Goal: Task Accomplishment & Management: Manage account settings

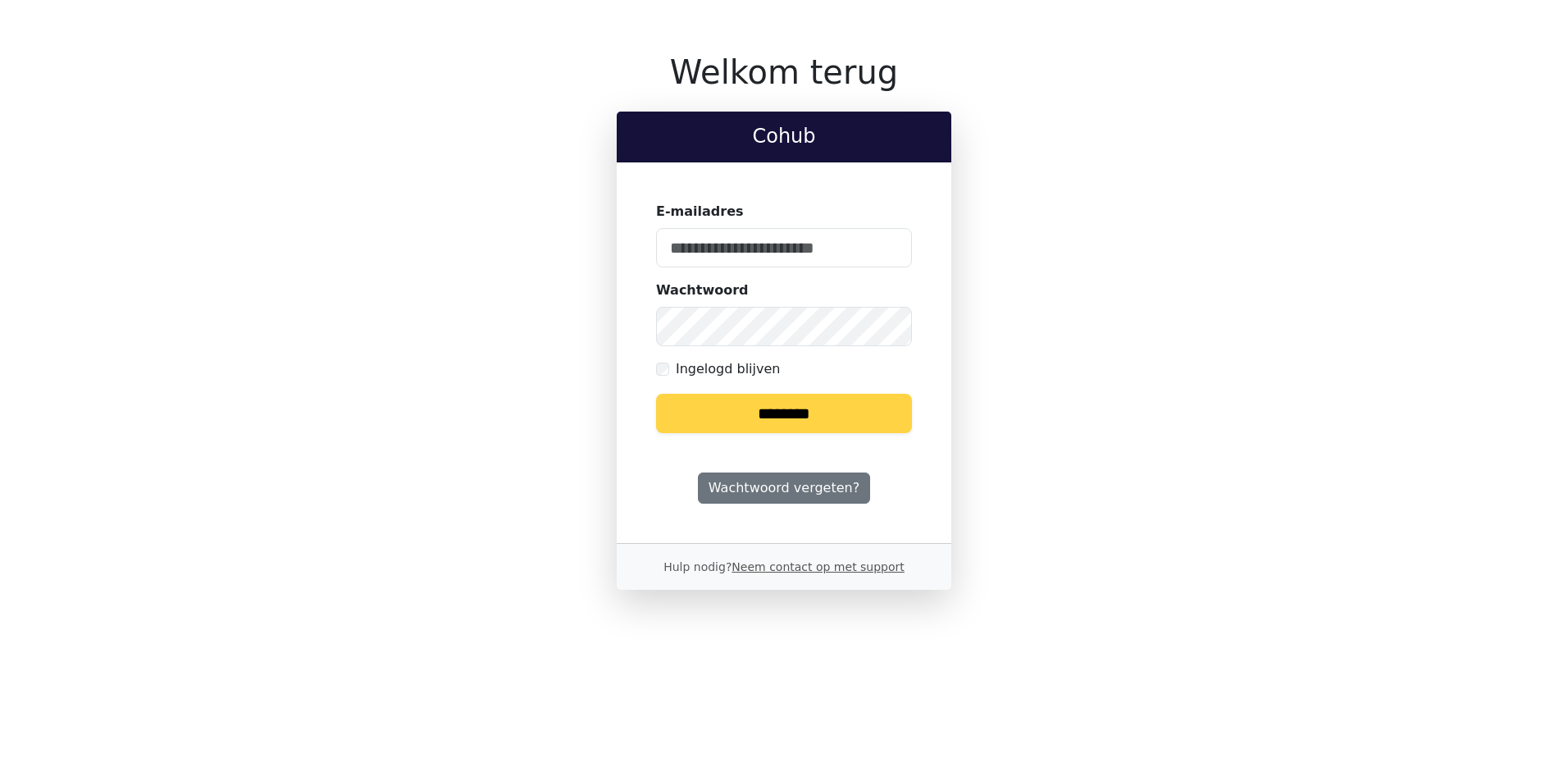
click at [884, 244] on keeper-lock "Open Keeper Popup" at bounding box center [889, 248] width 20 height 20
click at [748, 239] on input "E-mailadres" at bounding box center [783, 248] width 256 height 40
click at [827, 258] on input "E-mailadres" at bounding box center [783, 248] width 256 height 40
click at [885, 249] on keeper-lock "Open Keeper Popup" at bounding box center [889, 248] width 20 height 20
click at [811, 245] on input "E-mailadres" at bounding box center [783, 248] width 256 height 40
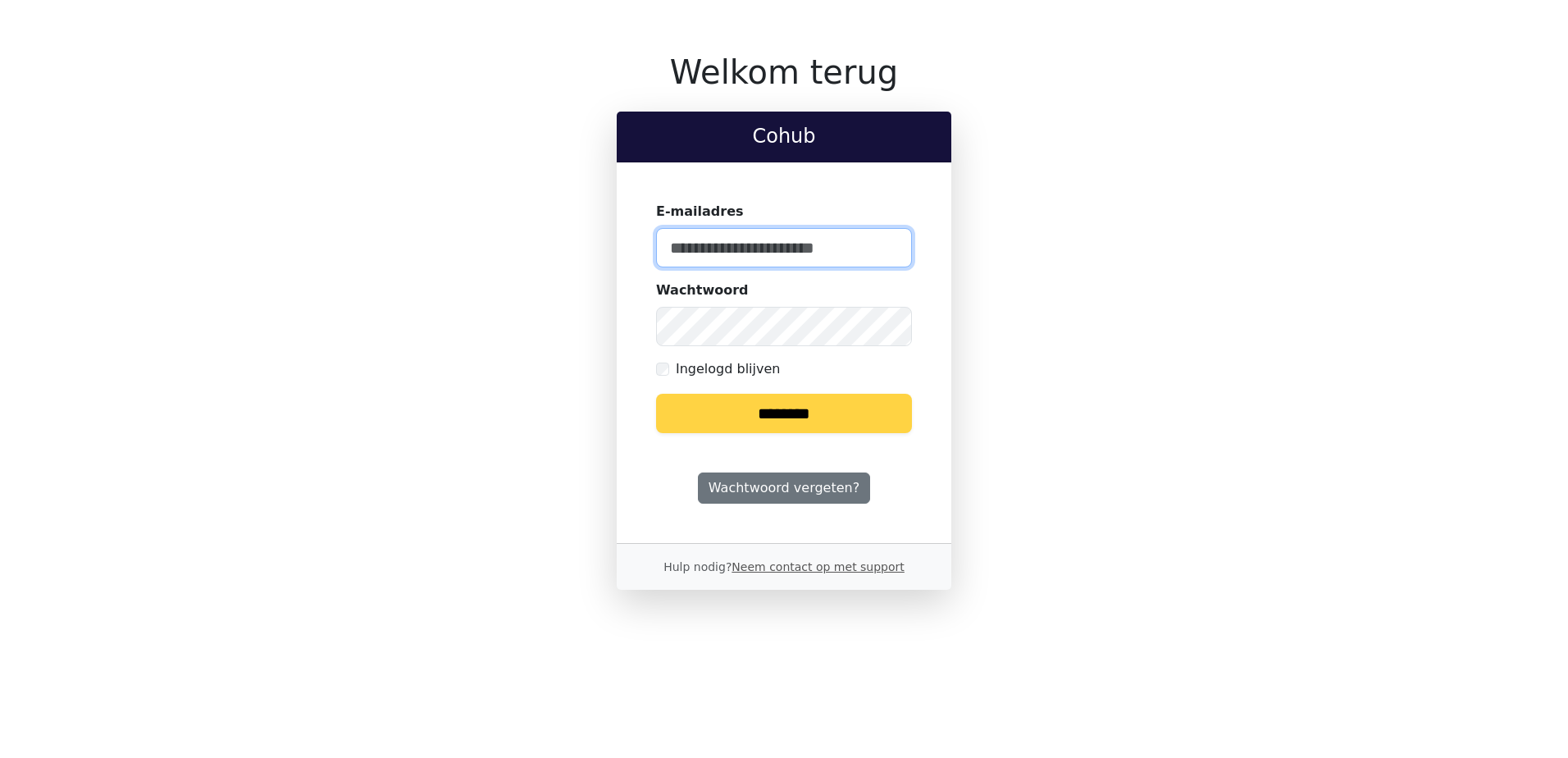
click at [799, 249] on input "E-mailadres" at bounding box center [783, 248] width 256 height 40
click at [733, 250] on input "E-mailadres" at bounding box center [783, 248] width 256 height 40
click at [890, 250] on keeper-lock "Open Keeper Popup" at bounding box center [889, 248] width 20 height 20
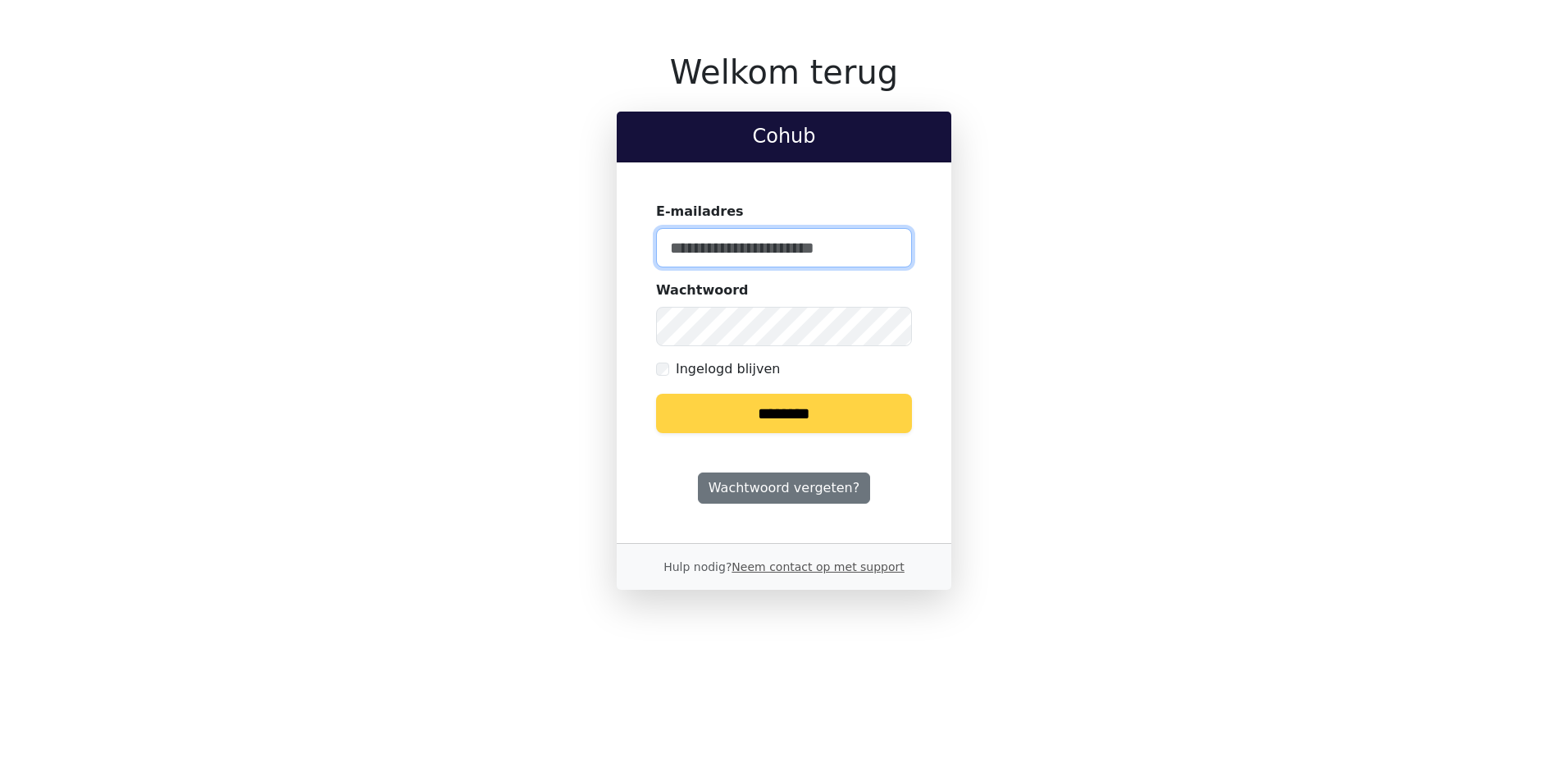
click at [768, 254] on input "E-mailadres" at bounding box center [783, 248] width 256 height 40
click at [733, 243] on input "E-mailadres" at bounding box center [783, 248] width 256 height 40
type input "**********"
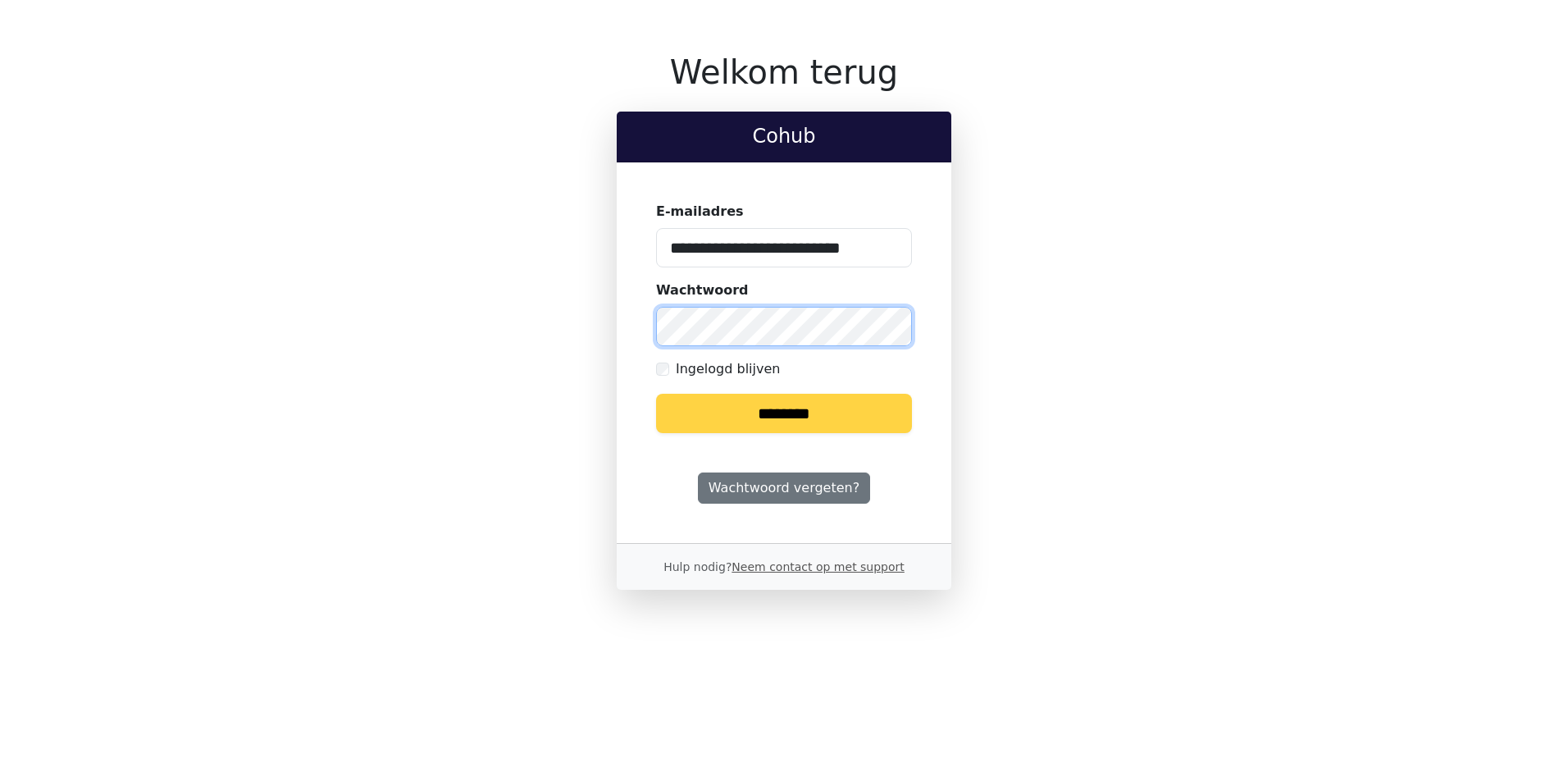
click at [656, 393] on input "********" at bounding box center [783, 413] width 256 height 40
click at [719, 369] on label "Ingelogd blijven" at bounding box center [728, 369] width 104 height 20
click at [719, 417] on input "********" at bounding box center [783, 413] width 256 height 40
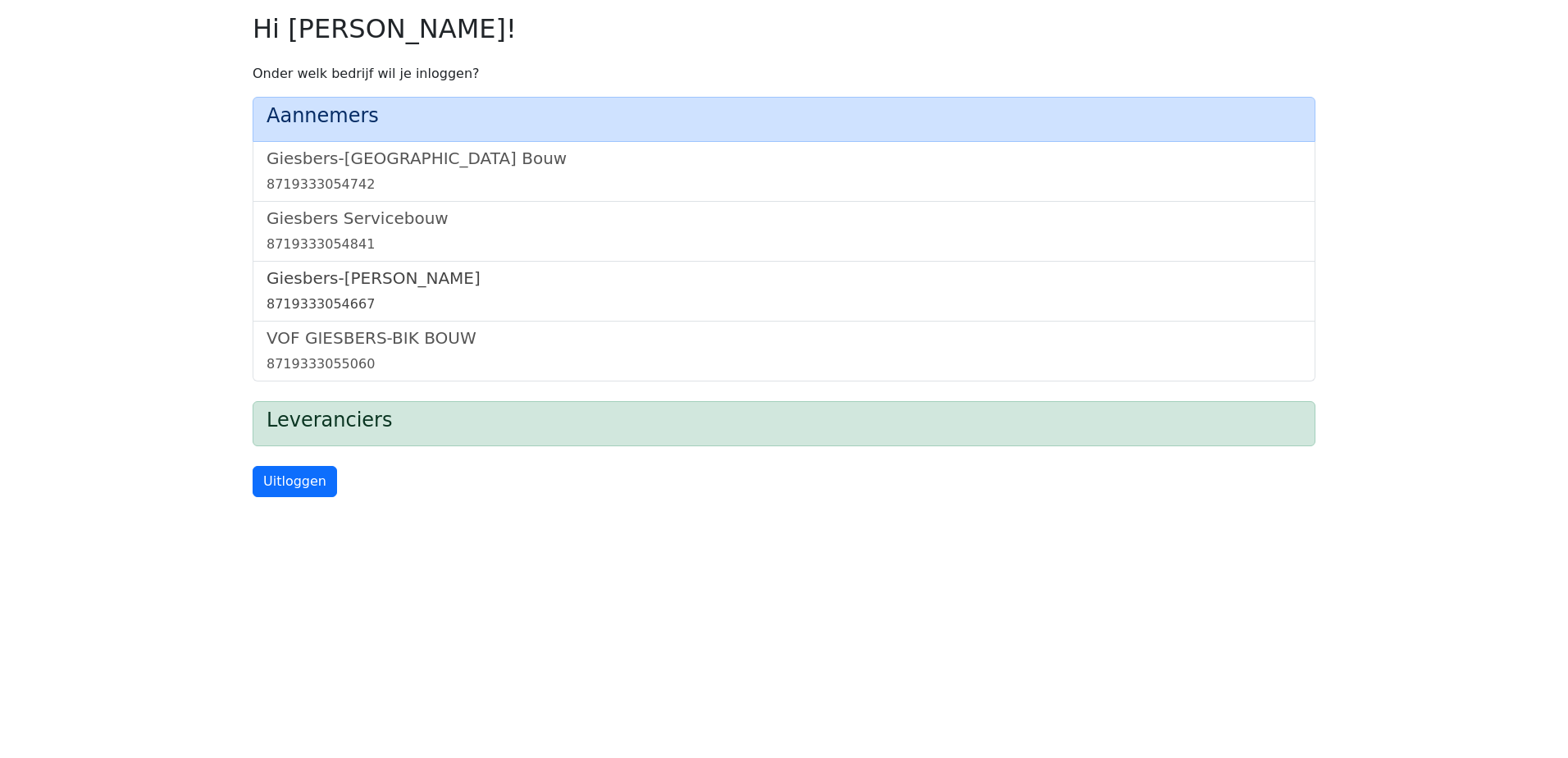
drag, startPoint x: 371, startPoint y: 292, endPoint x: 361, endPoint y: 296, distance: 10.8
click at [371, 292] on link "Giesbers-Wijchen Bouw 8719333054667" at bounding box center [784, 291] width 1035 height 46
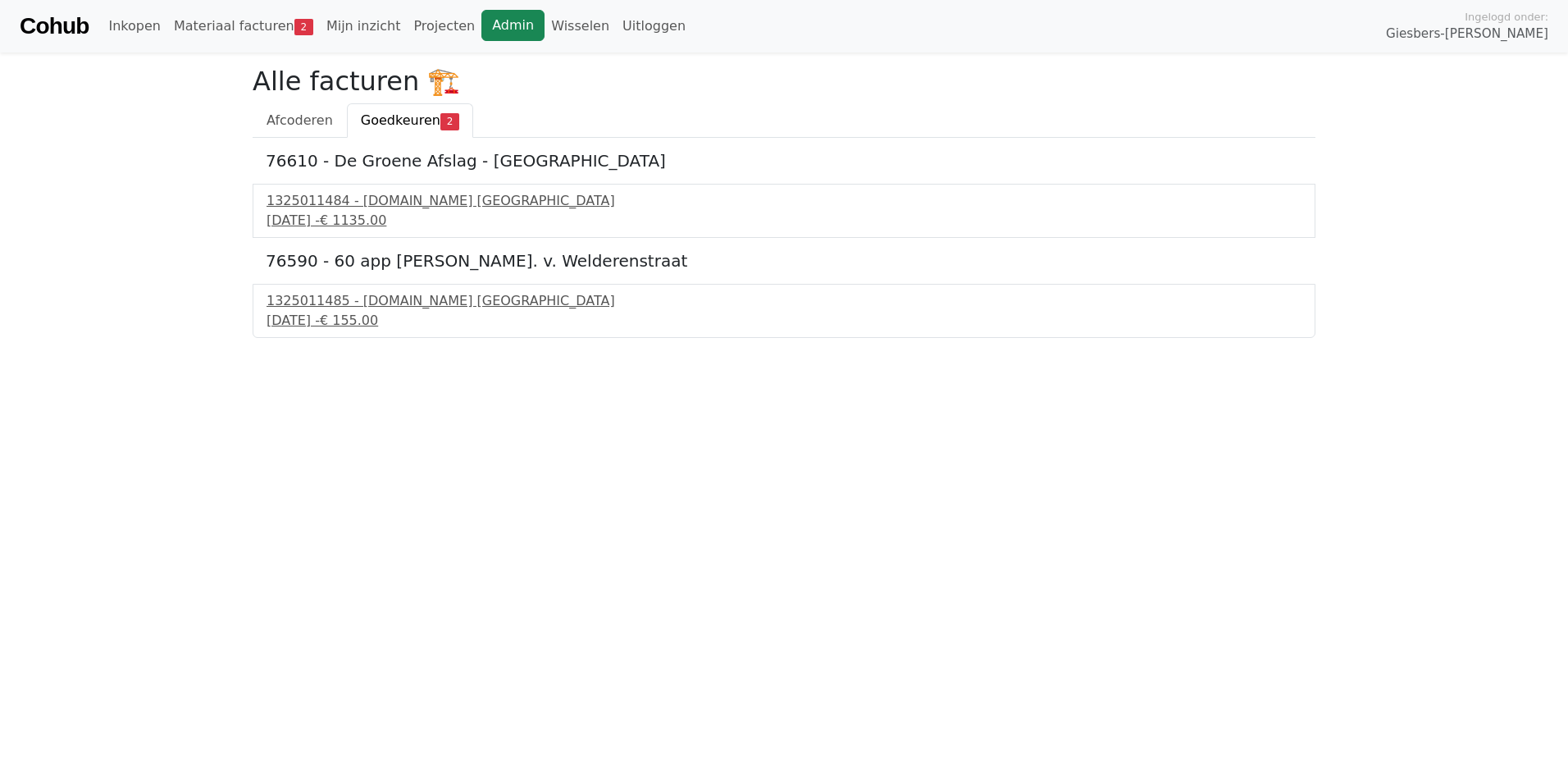
click at [493, 27] on link "Admin" at bounding box center [512, 26] width 63 height 31
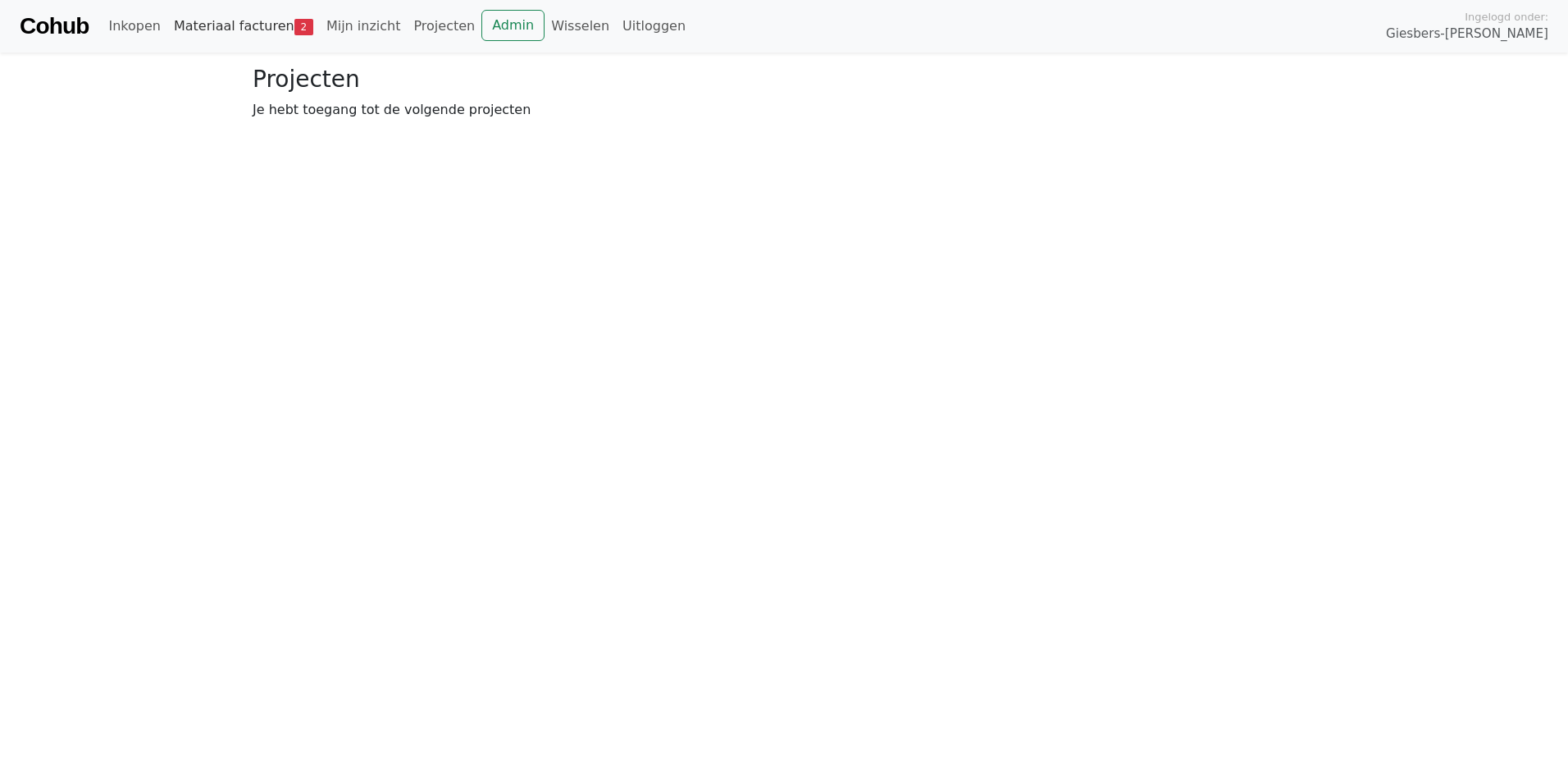
click at [258, 22] on link "Materiaal facturen 2" at bounding box center [243, 27] width 152 height 33
click at [385, 115] on span "Goedkeuren" at bounding box center [401, 120] width 79 height 16
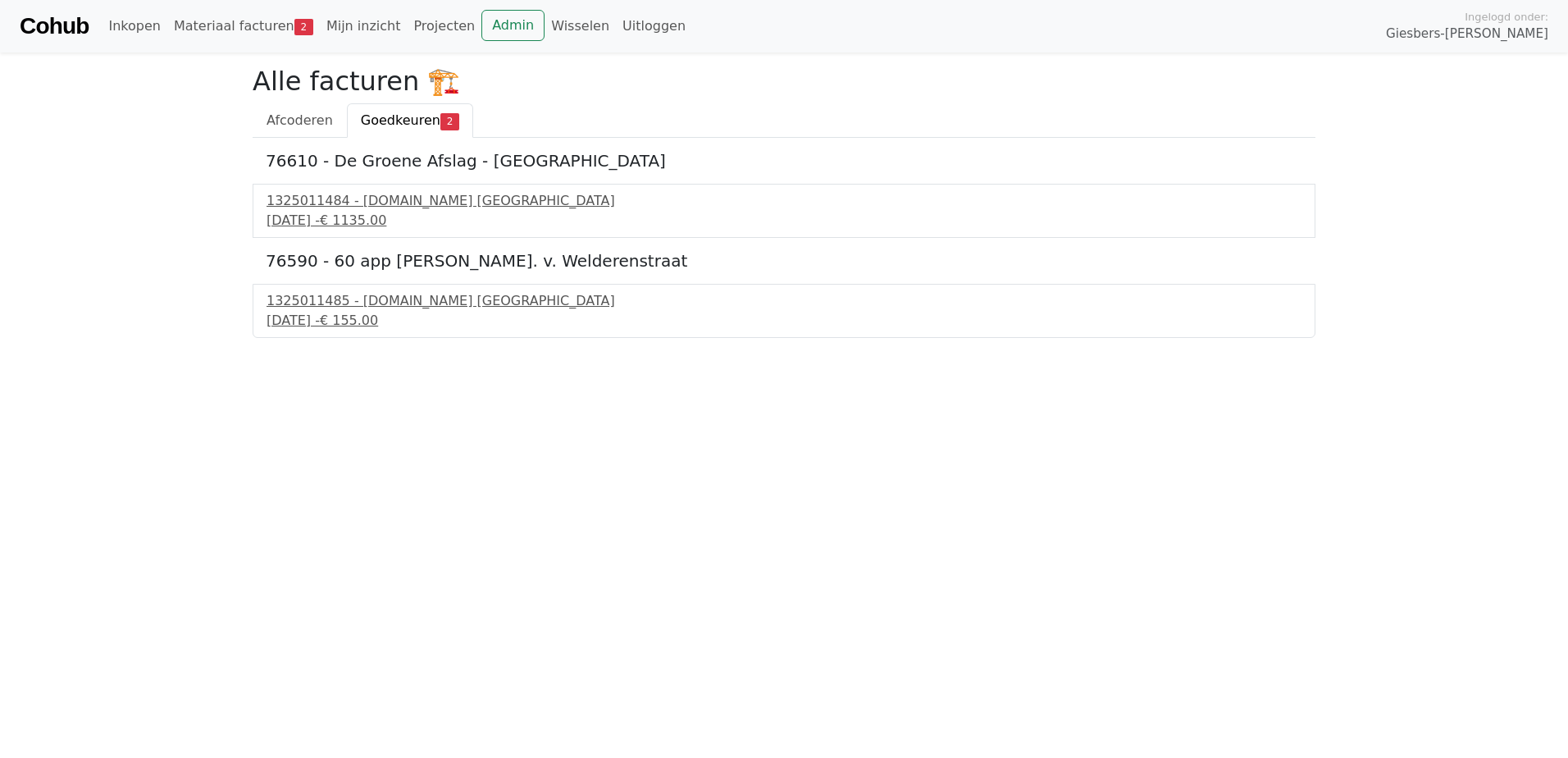
click at [361, 338] on html "Cohub Inkopen Materiaal facturen 2 Mijn inzicht Projecten Admin Wisselen Uitlog…" at bounding box center [784, 169] width 1568 height 338
click at [344, 200] on div "1325011484 - Bnext.nl Nederland" at bounding box center [784, 201] width 1035 height 20
click at [481, 26] on link "Admin" at bounding box center [512, 26] width 63 height 31
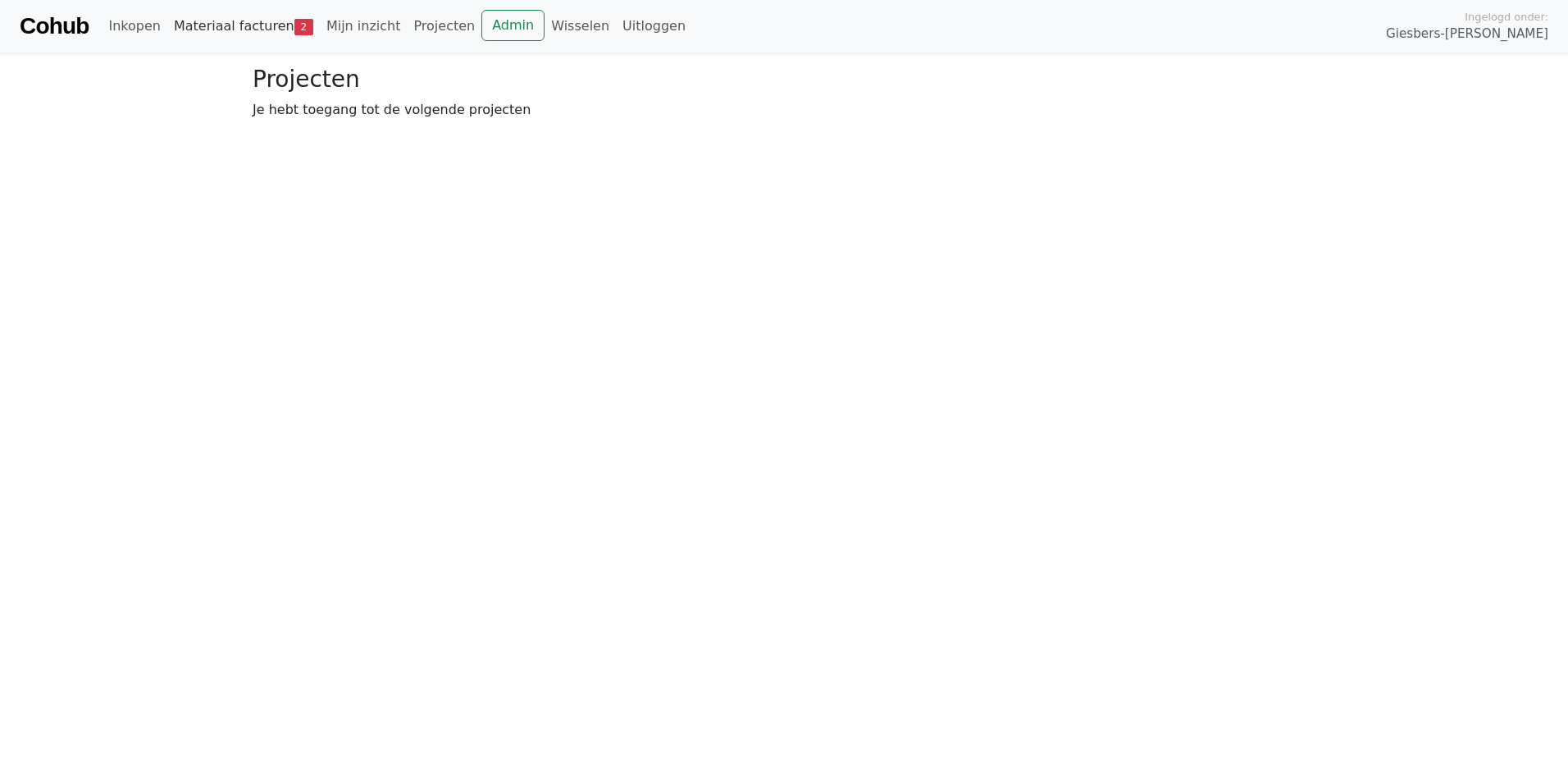
click at [245, 31] on link "Materiaal facturen 2" at bounding box center [243, 27] width 152 height 33
click at [408, 116] on span "Goedkeuren" at bounding box center [401, 120] width 79 height 16
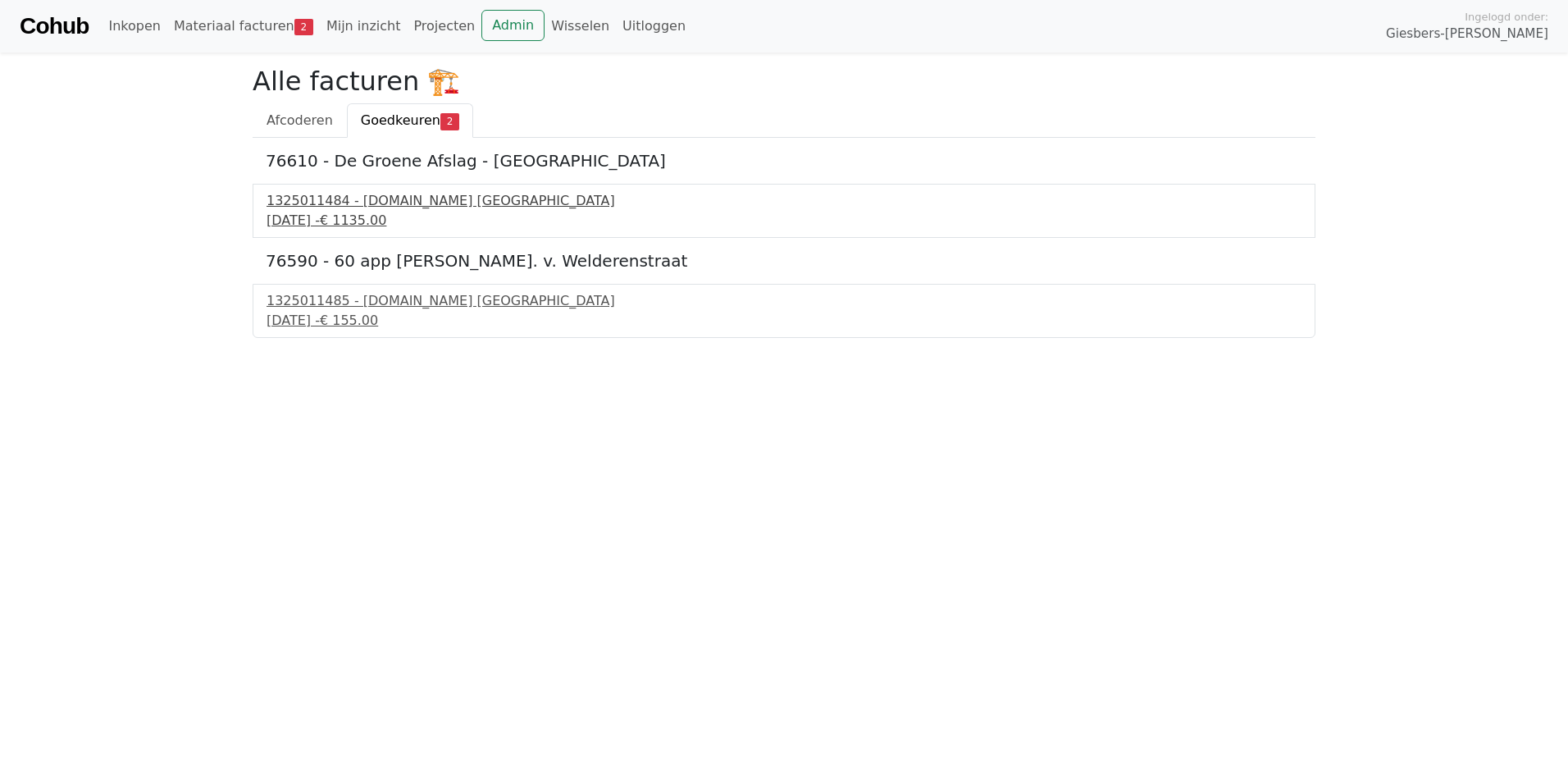
click at [334, 200] on div "1325011484 - [DOMAIN_NAME] [GEOGRAPHIC_DATA]" at bounding box center [784, 201] width 1035 height 20
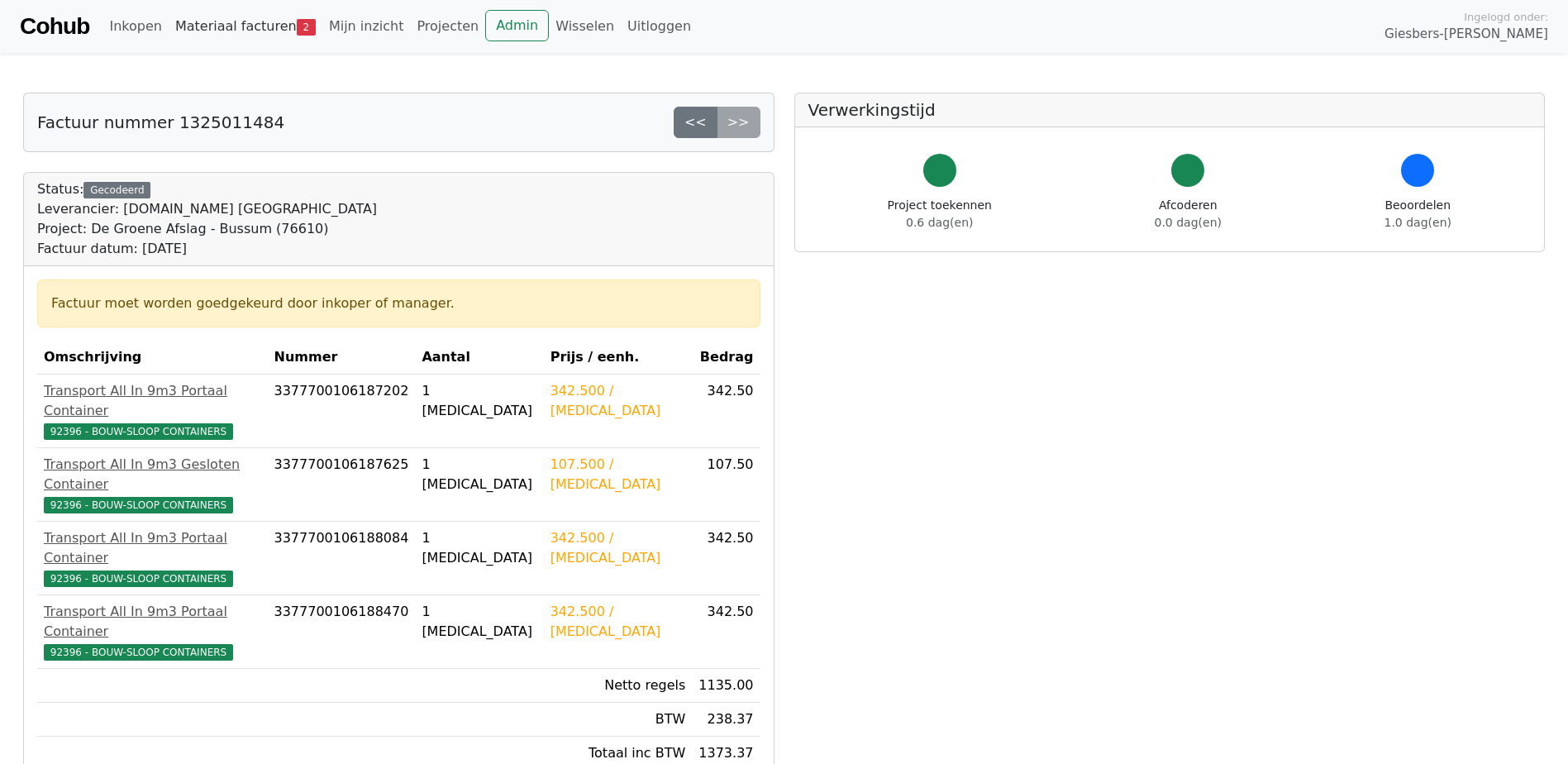
click at [238, 30] on link "Materiaal facturen 2" at bounding box center [245, 27] width 154 height 33
